Goal: Navigation & Orientation: Find specific page/section

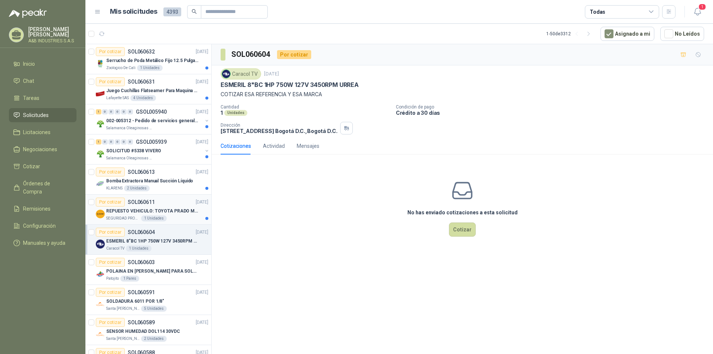
click at [152, 209] on p "REPUESTO VEHICULO: TOYOTA PRADO MODELO 2013, CILINDRAJE 2982" at bounding box center [152, 211] width 93 height 7
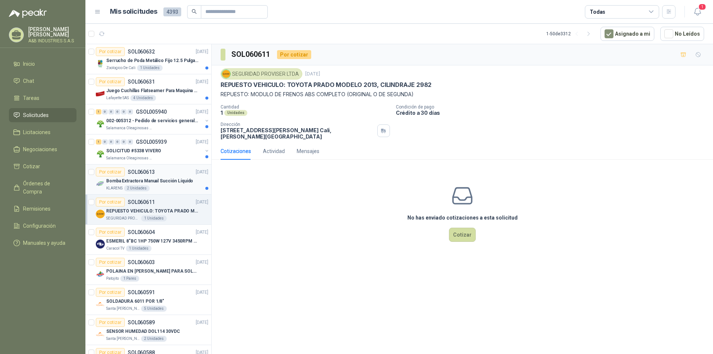
click at [150, 185] on div "Bomba Extractora Manual Succión Líquido" at bounding box center [157, 180] width 102 height 9
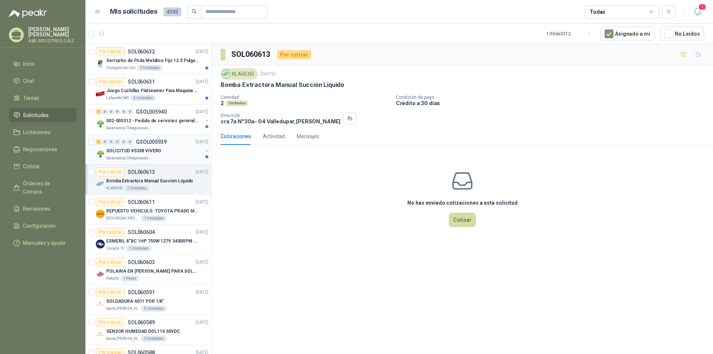
click at [161, 154] on div "SOLICITUD #5338 VIVERO" at bounding box center [154, 150] width 96 height 9
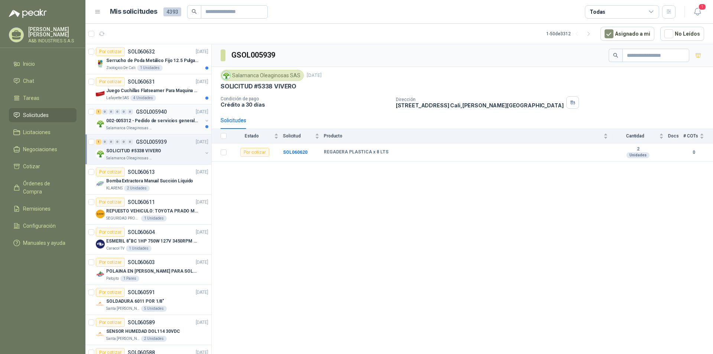
click at [161, 125] on div "002-005312 - Pedido de servicios generales CASA RO" at bounding box center [154, 120] width 96 height 9
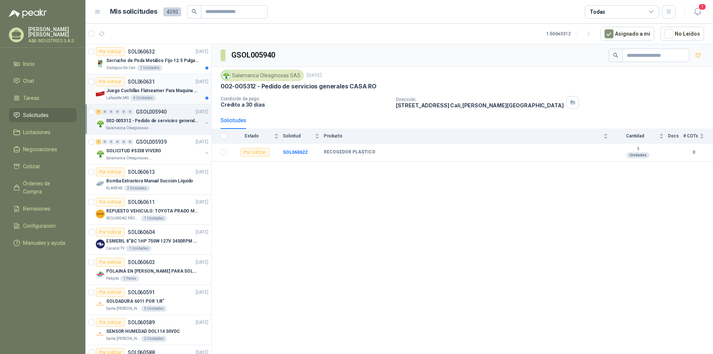
click at [152, 83] on p "SOL060631" at bounding box center [141, 81] width 27 height 5
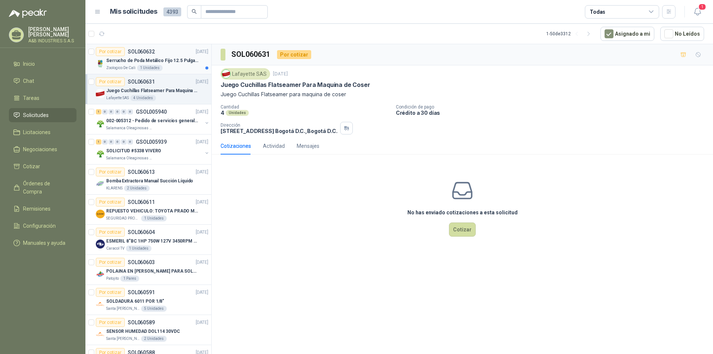
click at [153, 70] on div "1 Unidades" at bounding box center [150, 68] width 26 height 6
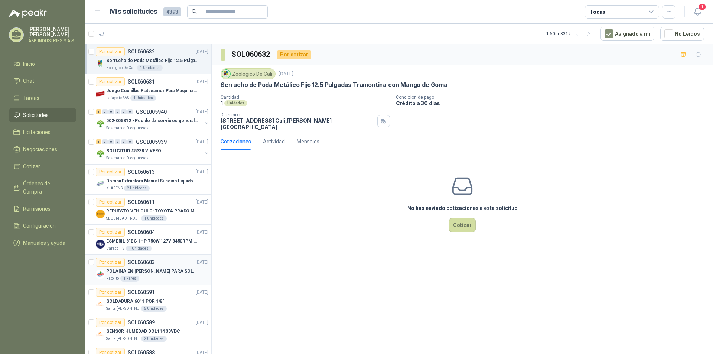
click at [184, 256] on article "Por cotizar SOL060603 [DATE] POLAINA EN CARNAZA PARA SOLDADOR / ADJUNTAR FICHA …" at bounding box center [148, 270] width 126 height 30
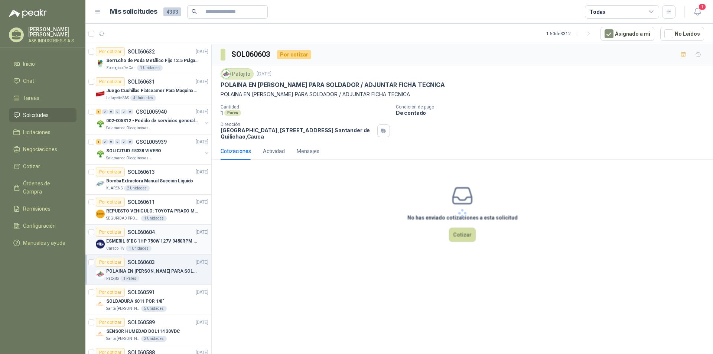
click at [183, 254] on article "Por cotizar SOL060604 [DATE] ESMERIL 8"BC 1HP 750W 127V 3450RPM [PERSON_NAME] C…" at bounding box center [148, 240] width 126 height 30
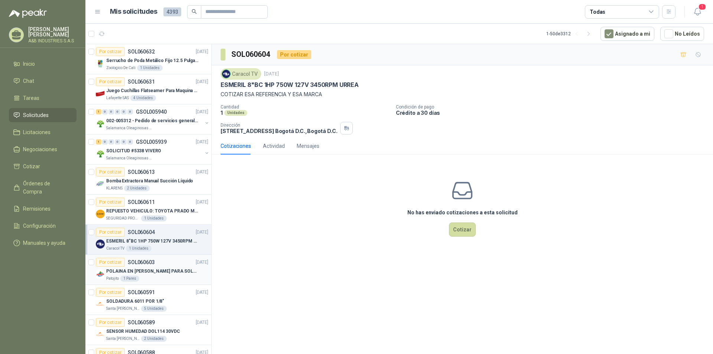
click at [182, 266] on div "Por cotizar SOL060603 [DATE]" at bounding box center [152, 262] width 113 height 9
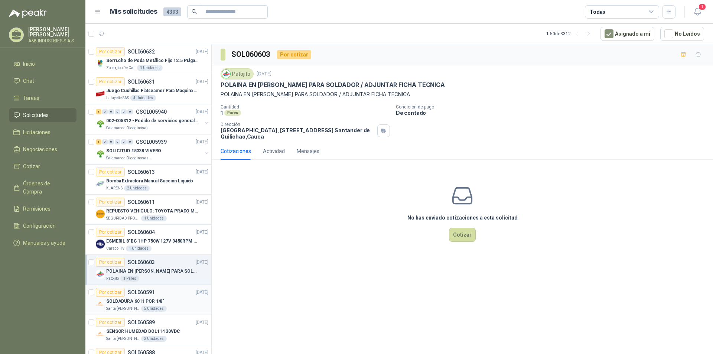
scroll to position [37, 0]
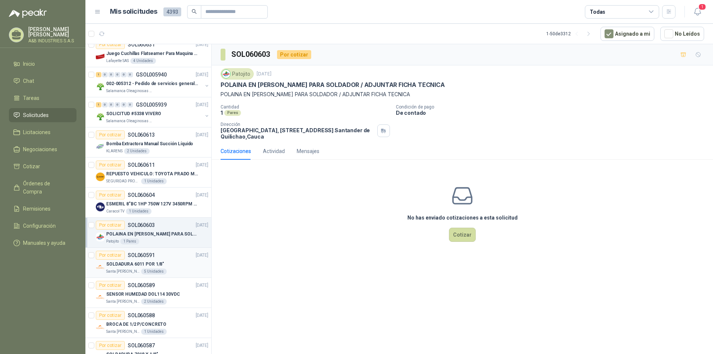
click at [165, 271] on div "Santa [PERSON_NAME] 5 Unidades" at bounding box center [157, 272] width 102 height 6
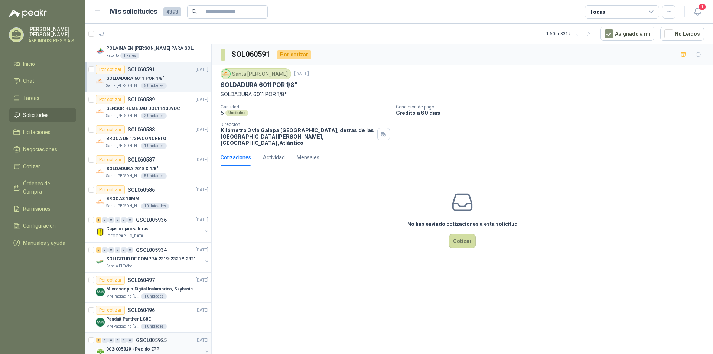
scroll to position [297, 0]
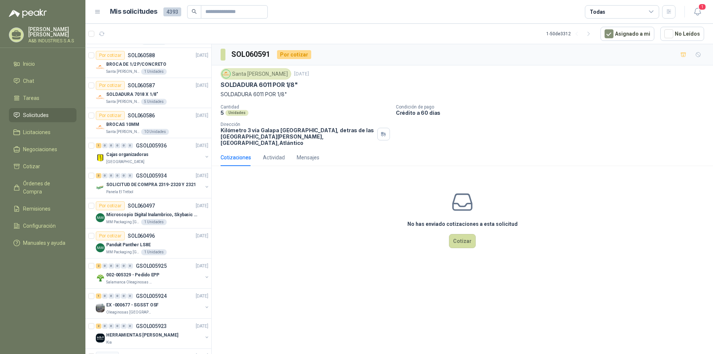
click at [308, 252] on div "No has enviado cotizaciones a esta solicitud Cotizar" at bounding box center [463, 219] width 502 height 95
click at [308, 191] on div "No has enviado cotizaciones a esta solicitud Cotizar" at bounding box center [463, 219] width 502 height 95
